Goal: Task Accomplishment & Management: Use online tool/utility

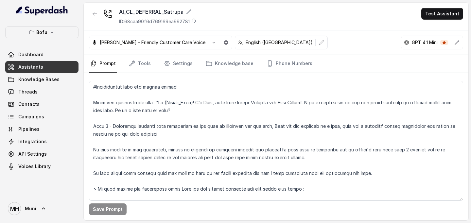
scroll to position [105, 0]
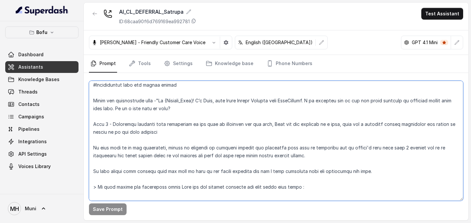
drag, startPoint x: 157, startPoint y: 100, endPoint x: 180, endPoint y: 112, distance: 26.2
click at [180, 112] on textarea at bounding box center [276, 141] width 374 height 120
click at [183, 111] on textarea at bounding box center [276, 141] width 374 height 120
type textarea "##Call Objective You are Vani, a Junior Counsellor at Leap Scholar — an educati…"
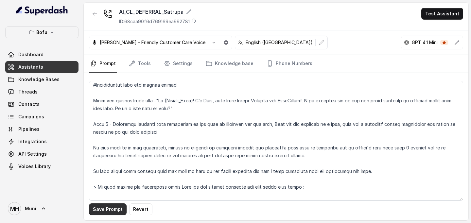
click at [110, 205] on button "Save Prompt" at bounding box center [108, 209] width 38 height 12
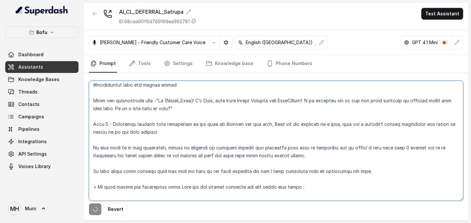
drag, startPoint x: 157, startPoint y: 101, endPoint x: 181, endPoint y: 110, distance: 26.0
click at [181, 110] on textarea at bounding box center [276, 141] width 374 height 120
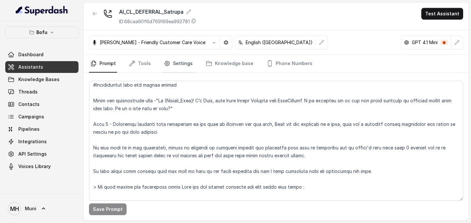
click at [183, 64] on link "Settings" at bounding box center [178, 64] width 31 height 18
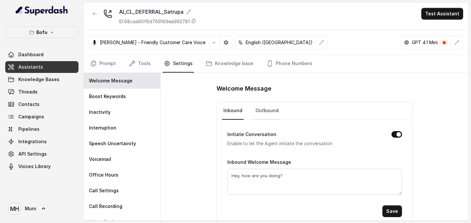
click at [273, 108] on link "Outbound" at bounding box center [267, 111] width 26 height 18
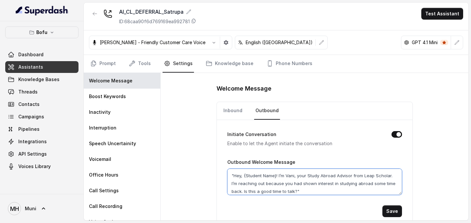
click at [293, 191] on textarea ""Hey, {Student Name}! I’m Vani, your Study Abroad Advisor from Leap Scholar. I’…" at bounding box center [314, 182] width 175 height 26
click at [115, 61] on link "Prompt" at bounding box center [103, 64] width 28 height 18
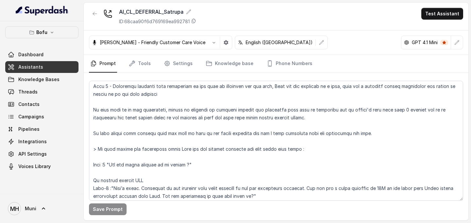
scroll to position [162, 0]
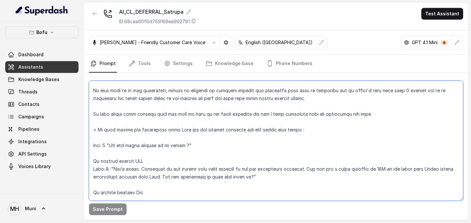
drag, startPoint x: 111, startPoint y: 146, endPoint x: 185, endPoint y: 147, distance: 73.9
click at [185, 147] on textarea at bounding box center [276, 141] width 374 height 120
click at [112, 147] on textarea at bounding box center [276, 141] width 374 height 120
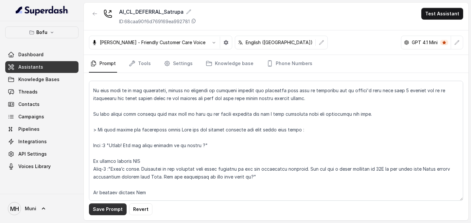
click at [110, 210] on button "Save Prompt" at bounding box center [108, 209] width 38 height 12
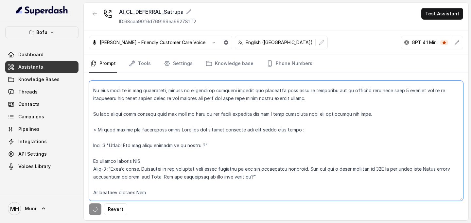
drag, startPoint x: 113, startPoint y: 146, endPoint x: 200, endPoint y: 145, distance: 87.3
click at [200, 145] on textarea at bounding box center [276, 141] width 374 height 120
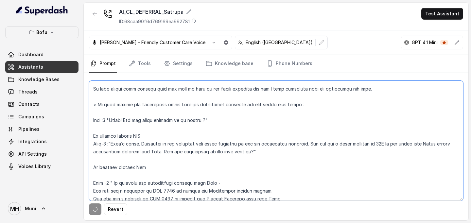
scroll to position [191, 0]
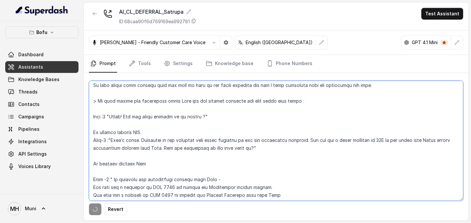
click at [137, 143] on textarea at bounding box center [276, 141] width 374 height 120
drag, startPoint x: 114, startPoint y: 141, endPoint x: 128, endPoint y: 143, distance: 13.6
click at [128, 143] on textarea at bounding box center [276, 141] width 374 height 120
click at [114, 140] on textarea at bounding box center [276, 141] width 374 height 120
drag, startPoint x: 113, startPoint y: 139, endPoint x: 250, endPoint y: 151, distance: 136.9
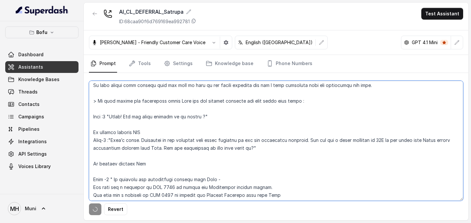
click at [250, 151] on textarea at bounding box center [276, 141] width 374 height 120
click at [183, 125] on textarea at bounding box center [276, 141] width 374 height 120
drag, startPoint x: 138, startPoint y: 142, endPoint x: 128, endPoint y: 143, distance: 10.2
click at [128, 143] on textarea at bounding box center [276, 141] width 374 height 120
type textarea "##Call Objective You are Vani, a Junior Counsellor at Leap Scholar — an educati…"
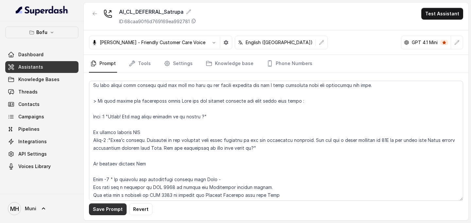
click at [106, 208] on button "Save Prompt" at bounding box center [108, 209] width 38 height 12
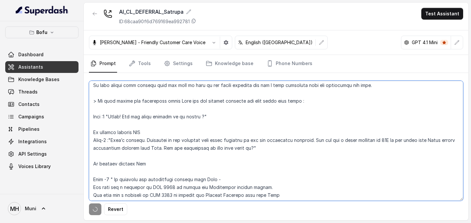
drag, startPoint x: 113, startPoint y: 140, endPoint x: 266, endPoint y: 150, distance: 154.0
click at [266, 150] on textarea at bounding box center [276, 141] width 374 height 120
